Goal: Ask a question: Seek information or help from site administrators or community

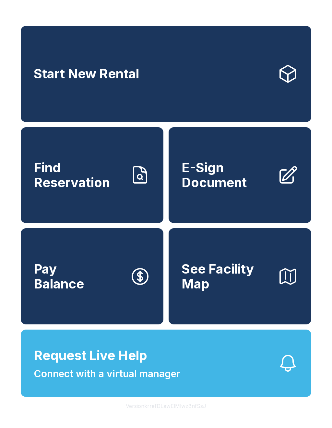
click at [89, 365] on span "Request Live Help" at bounding box center [90, 355] width 113 height 19
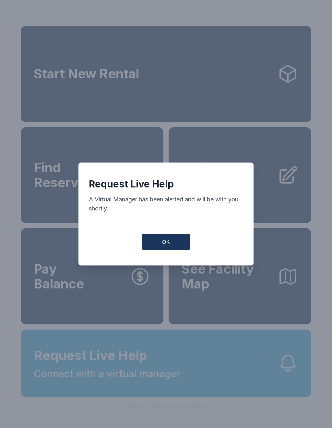
click at [155, 247] on button "OK" at bounding box center [166, 242] width 49 height 16
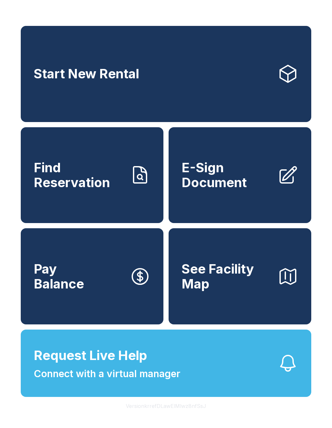
click at [142, 381] on span "Connect with a virtual manager" at bounding box center [107, 374] width 146 height 15
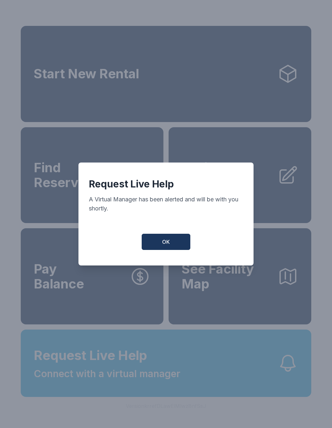
click at [144, 247] on button "OK" at bounding box center [166, 242] width 49 height 16
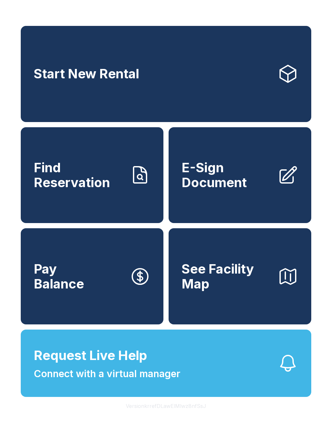
click at [88, 381] on span "Connect with a virtual manager" at bounding box center [107, 374] width 146 height 15
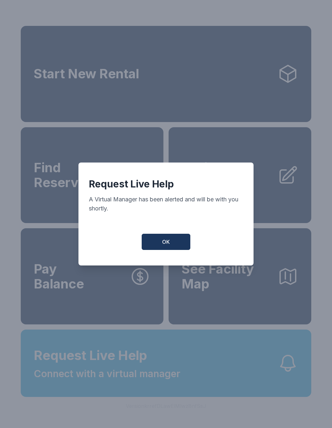
click at [151, 240] on button "OK" at bounding box center [166, 242] width 49 height 16
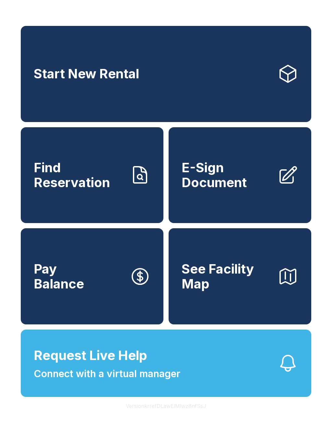
click at [135, 381] on span "Connect with a virtual manager" at bounding box center [107, 374] width 146 height 15
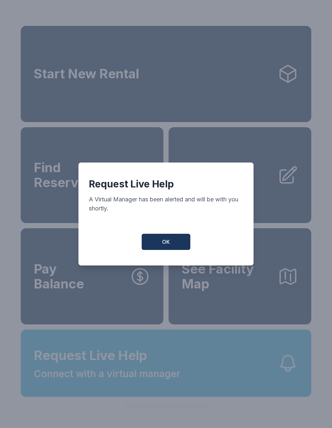
click at [166, 243] on span "OK" at bounding box center [166, 242] width 8 height 8
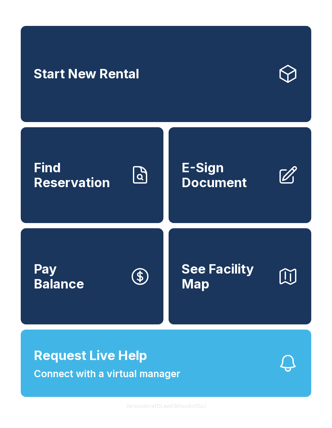
click at [117, 381] on span "Connect with a virtual manager" at bounding box center [107, 374] width 146 height 15
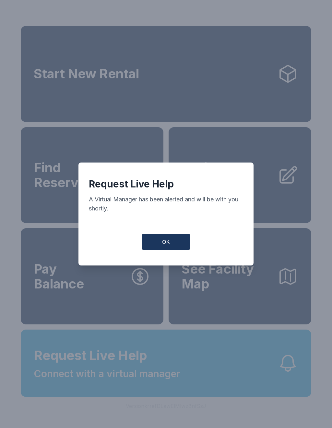
click at [158, 250] on button "OK" at bounding box center [166, 242] width 49 height 16
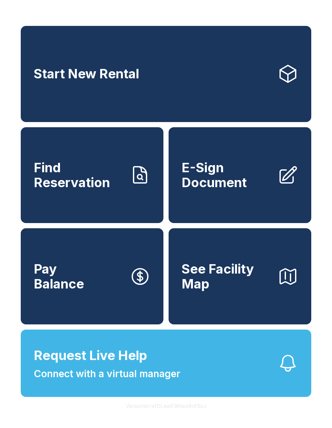
click at [131, 381] on span "Connect with a virtual manager" at bounding box center [107, 374] width 146 height 15
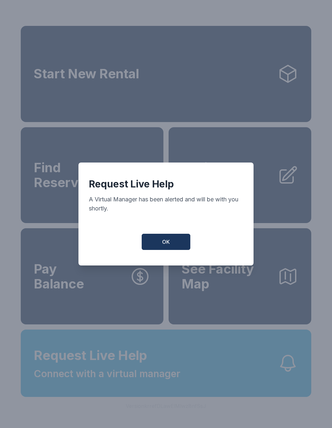
click at [163, 250] on button "OK" at bounding box center [166, 242] width 49 height 16
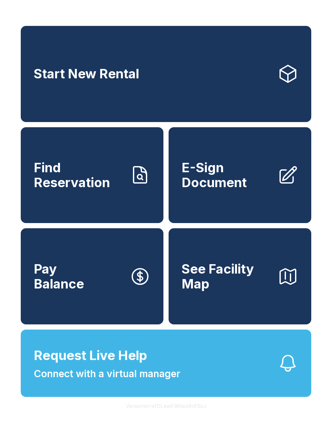
click at [116, 365] on span "Request Live Help" at bounding box center [90, 355] width 113 height 19
